Goal: Task Accomplishment & Management: Complete application form

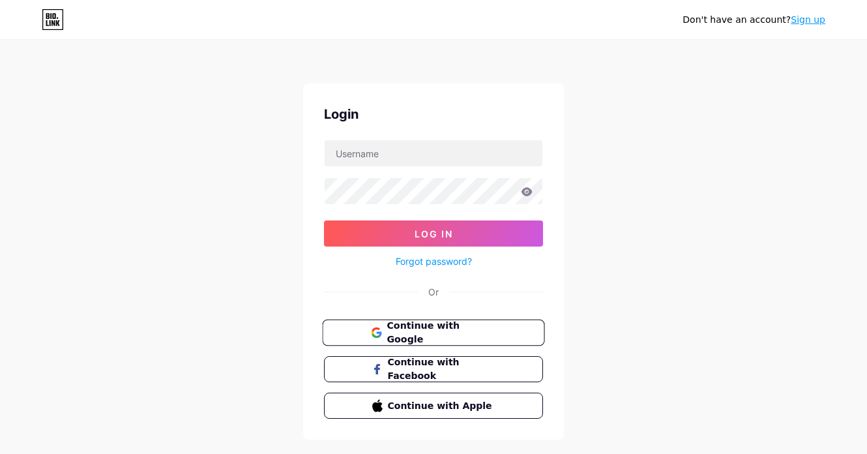
click at [417, 333] on span "Continue with Google" at bounding box center [441, 333] width 109 height 28
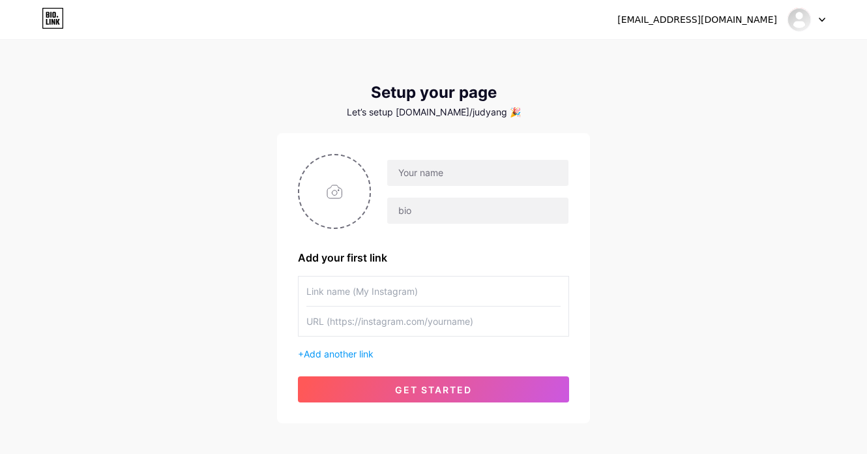
click at [441, 296] on input "text" at bounding box center [433, 290] width 254 height 29
click at [437, 325] on input "text" at bounding box center [433, 320] width 254 height 29
click at [350, 355] on span "Add another link" at bounding box center [339, 353] width 70 height 11
